Goal: Information Seeking & Learning: Find specific fact

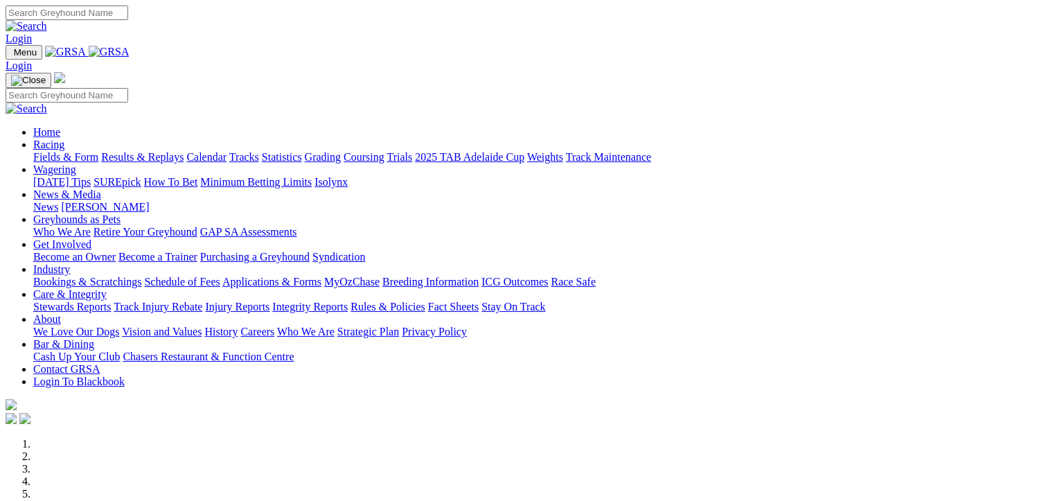
click at [49, 151] on link "Fields & Form" at bounding box center [65, 157] width 65 height 12
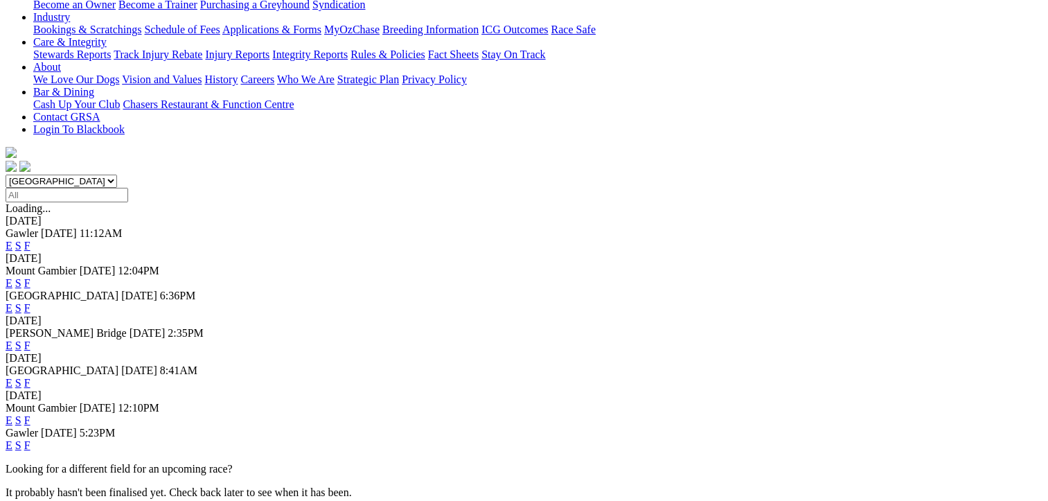
scroll to position [415, 0]
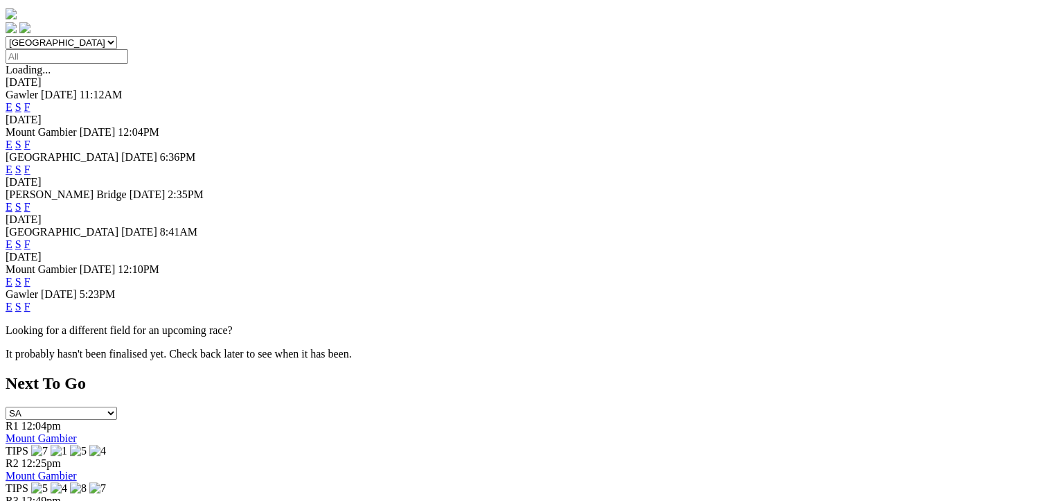
click at [30, 276] on link "F" at bounding box center [27, 282] width 6 height 12
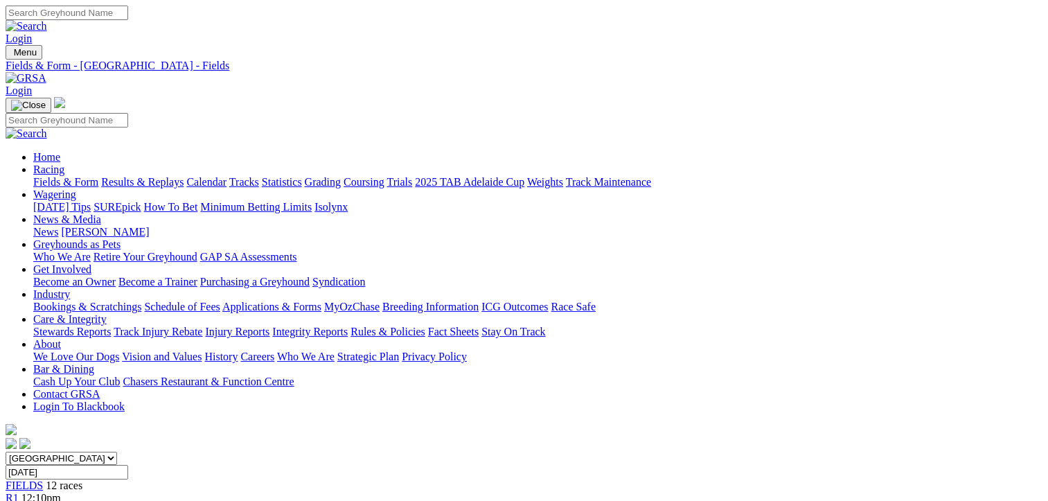
click at [19, 500] on span "R2" at bounding box center [12, 510] width 13 height 12
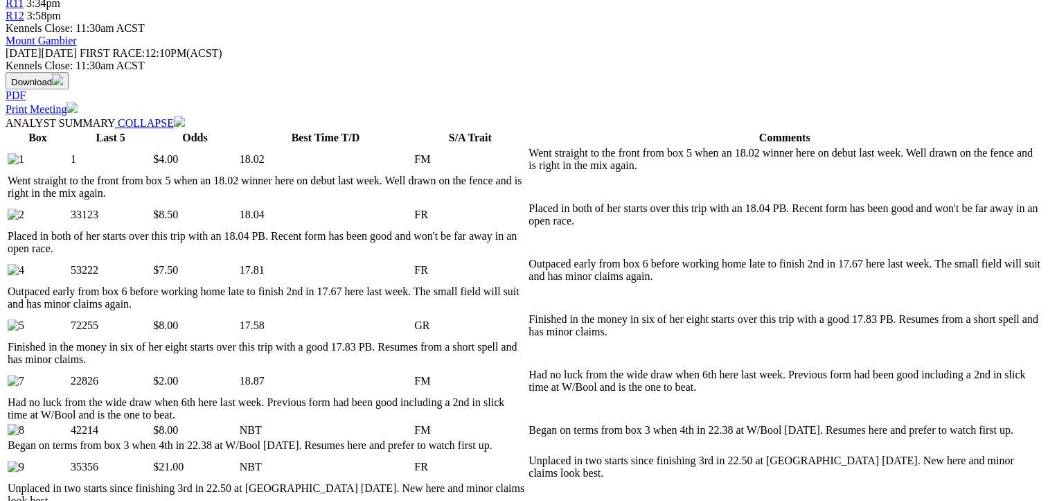
scroll to position [692, 0]
